Goal: Task Accomplishment & Management: Manage account settings

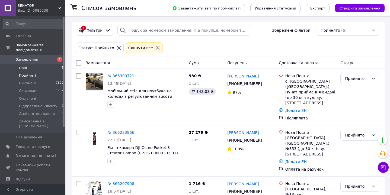
click at [48, 68] on li "Нові 1" at bounding box center [33, 68] width 67 height 8
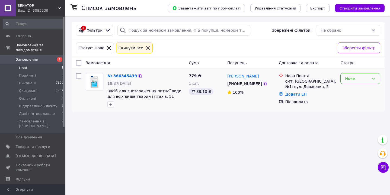
click at [364, 83] on div "Нове" at bounding box center [361, 78] width 40 height 11
click at [363, 91] on li "Прийнято" at bounding box center [360, 91] width 39 height 10
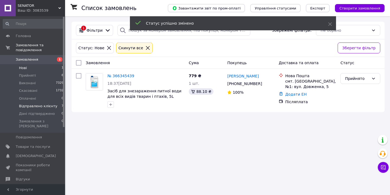
click at [42, 105] on span "Відправлено клієнту" at bounding box center [38, 106] width 38 height 5
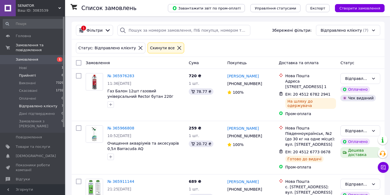
click at [53, 75] on li "Прийняті 6" at bounding box center [33, 76] width 67 height 8
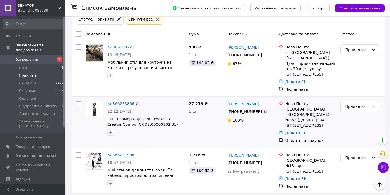
scroll to position [27, 0]
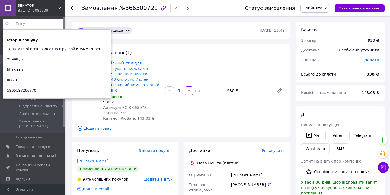
click at [32, 23] on input at bounding box center [33, 24] width 61 height 10
paste input "10605535"
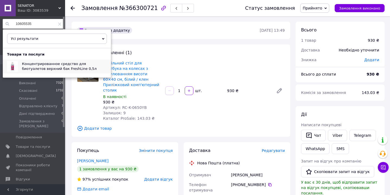
click at [40, 64] on span "Концентрированное средство для биотуалетов верхний бак FreshLine 0,5л" at bounding box center [59, 66] width 75 height 9
click at [153, 111] on div "Залишок: 9" at bounding box center [132, 113] width 58 height 5
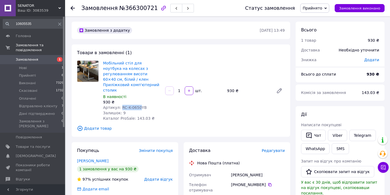
drag, startPoint x: 140, startPoint y: 103, endPoint x: 121, endPoint y: 102, distance: 19.8
click at [121, 106] on span "Артикул: RC-K-0650YB" at bounding box center [125, 108] width 44 height 4
copy span "RC-K-0650"
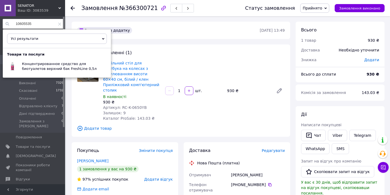
click at [49, 23] on input "10605535" at bounding box center [33, 24] width 61 height 10
paste input "rc-k-0650"
type input "rc-k-0650"
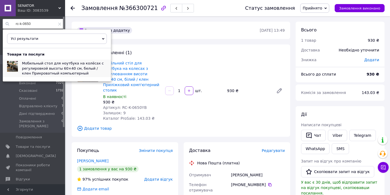
click at [49, 69] on span "Мобильный стол для ноутбука на колёсах с регулировкой высоты 60×40 см, белый / …" at bounding box center [63, 68] width 82 height 14
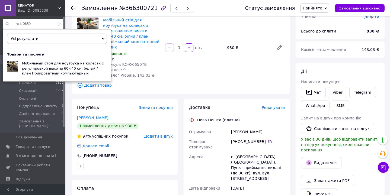
scroll to position [61, 0]
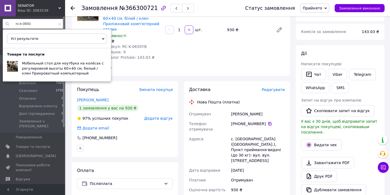
click at [270, 122] on icon at bounding box center [270, 124] width 4 height 4
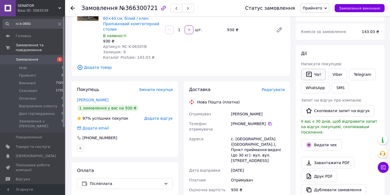
click at [313, 77] on button "Чат" at bounding box center [313, 74] width 25 height 11
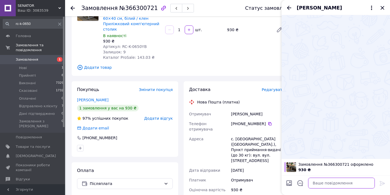
click at [323, 188] on textarea at bounding box center [341, 183] width 67 height 11
click at [315, 184] on textarea "Вітаю, ваше замовлення" at bounding box center [337, 183] width 78 height 11
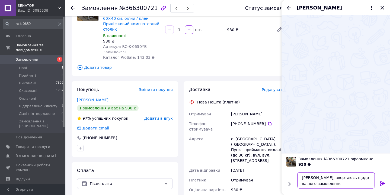
click at [326, 183] on textarea "[PERSON_NAME], звертаюсь щодо вашого замовлення" at bounding box center [337, 181] width 78 height 16
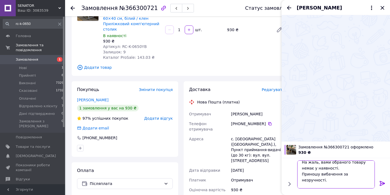
scroll to position [12, 0]
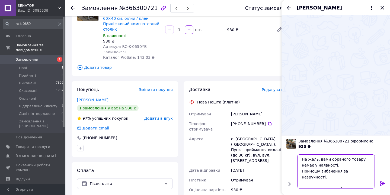
type textarea "[PERSON_NAME], звертаюсь щодо вашого замовлення. На жаль, вами обраного товару …"
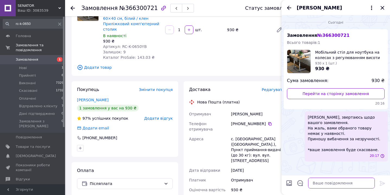
scroll to position [0, 0]
click at [381, 8] on icon "Закрити" at bounding box center [383, 8] width 7 height 7
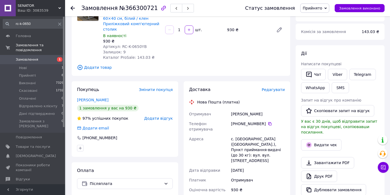
click at [317, 10] on span "Прийнято" at bounding box center [313, 8] width 20 height 4
click at [320, 29] on li "Скасовано" at bounding box center [323, 27] width 44 height 8
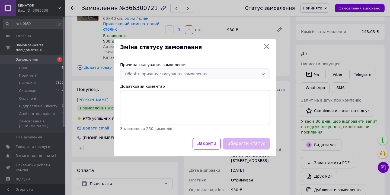
click at [186, 70] on div "Оберіть причину скасування замовлення" at bounding box center [195, 74] width 150 height 11
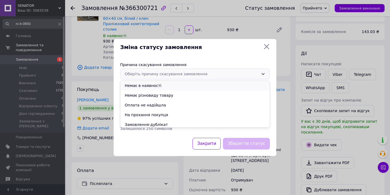
click at [161, 85] on li "Немає в наявності" at bounding box center [195, 86] width 149 height 10
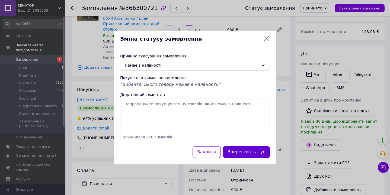
click at [243, 149] on button "Зберегти статус" at bounding box center [246, 153] width 47 height 12
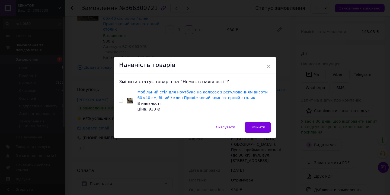
click at [121, 100] on input "checkbox" at bounding box center [121, 101] width 4 height 4
checkbox input "true"
click at [263, 125] on span "Змінити" at bounding box center [258, 127] width 15 height 4
